Goal: Information Seeking & Learning: Check status

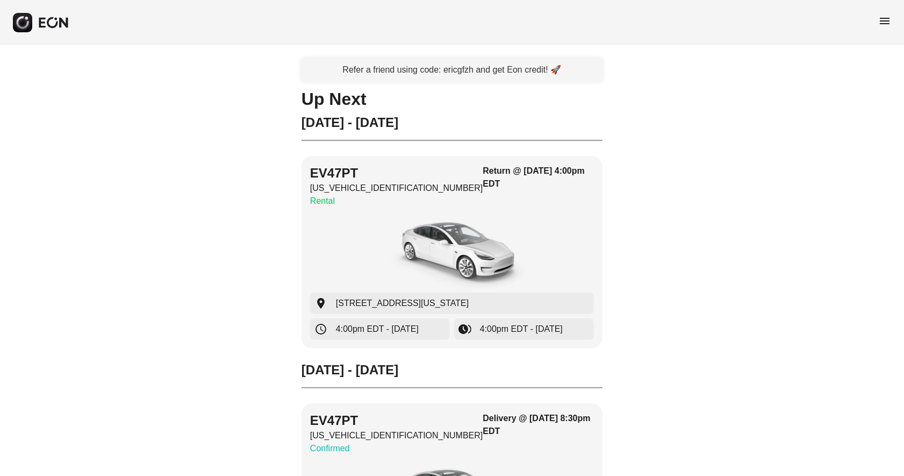
click at [886, 23] on span "menu" at bounding box center [885, 21] width 13 height 13
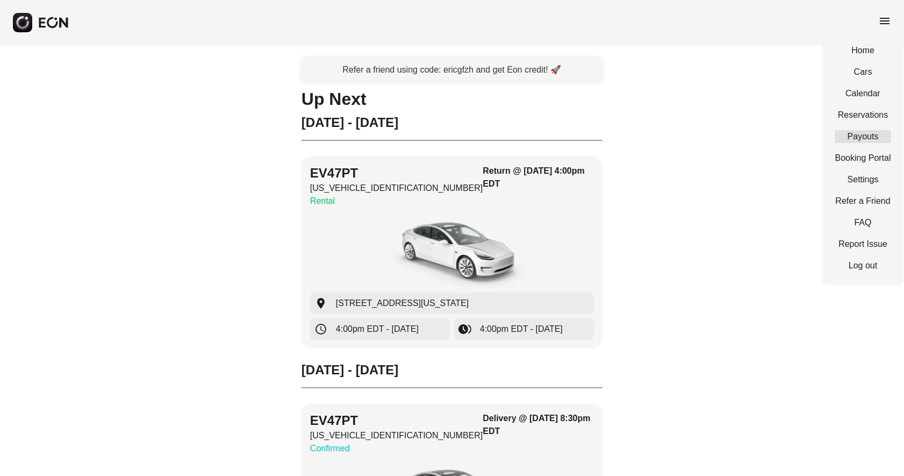
click at [862, 136] on link "Payouts" at bounding box center [864, 136] width 56 height 13
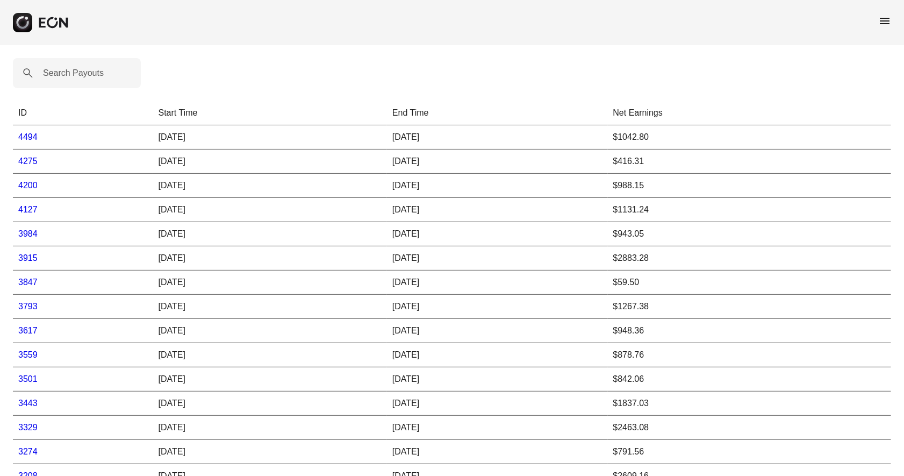
click at [32, 135] on link "4494" at bounding box center [27, 136] width 19 height 9
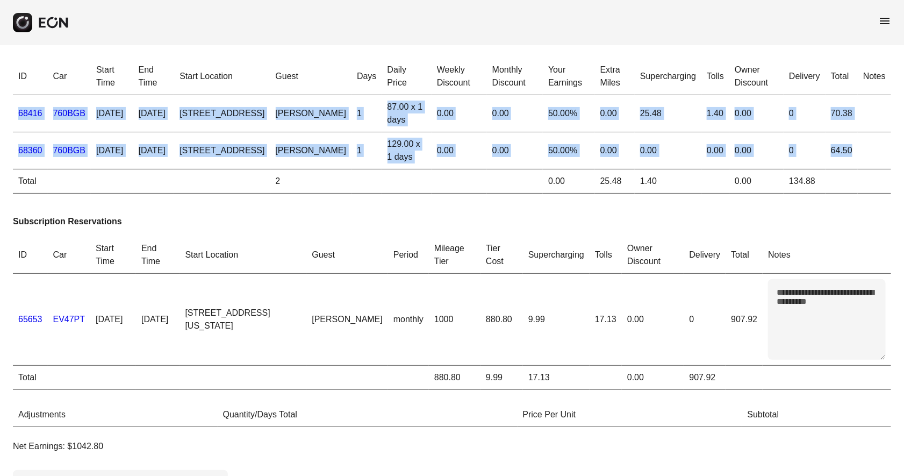
drag, startPoint x: 27, startPoint y: 98, endPoint x: 866, endPoint y: 154, distance: 840.1
click at [866, 154] on tbody "68416 760BGB [DATE] [DATE] 15 [GEOGRAPHIC_DATA], [GEOGRAPHIC_DATA] [PERSON_NAME…" at bounding box center [452, 144] width 879 height 98
click at [94, 132] on td "[DATE]" at bounding box center [112, 150] width 42 height 37
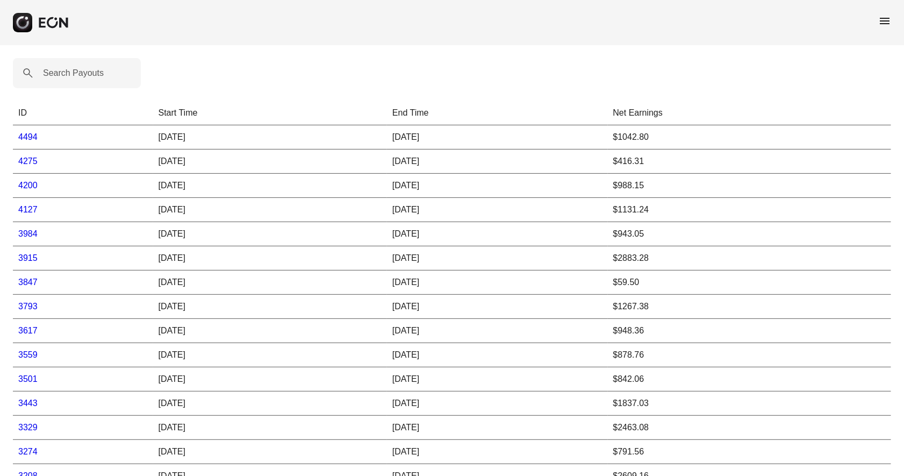
click at [27, 159] on link "4275" at bounding box center [27, 160] width 19 height 9
click at [32, 184] on link "4200" at bounding box center [27, 185] width 19 height 9
click at [30, 206] on link "4127" at bounding box center [27, 209] width 19 height 9
click at [30, 231] on link "3984" at bounding box center [27, 233] width 19 height 9
